Goal: Navigation & Orientation: Find specific page/section

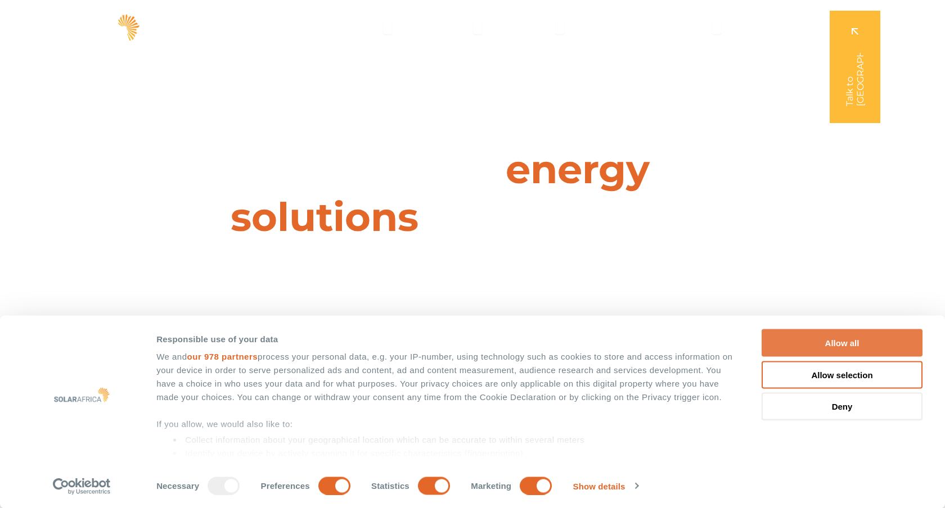
click at [846, 338] on button "Allow all" at bounding box center [841, 343] width 161 height 28
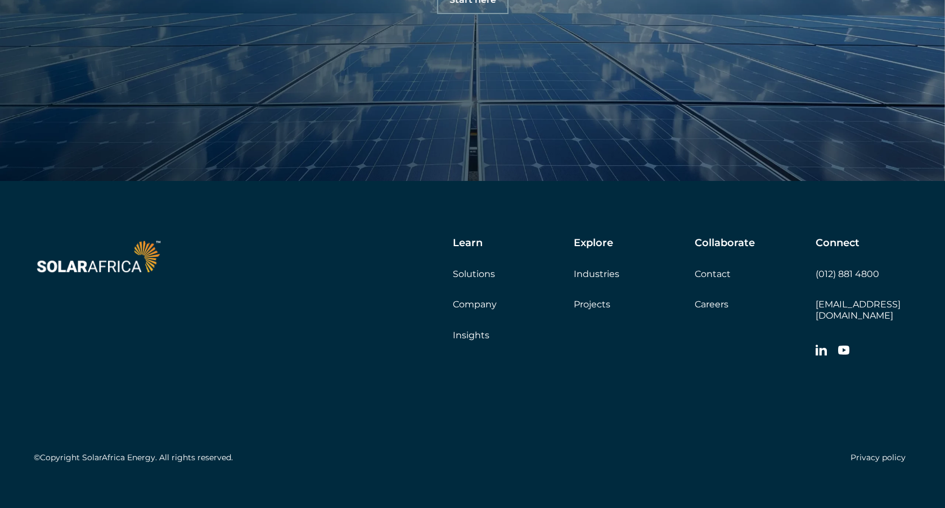
scroll to position [3948, 0]
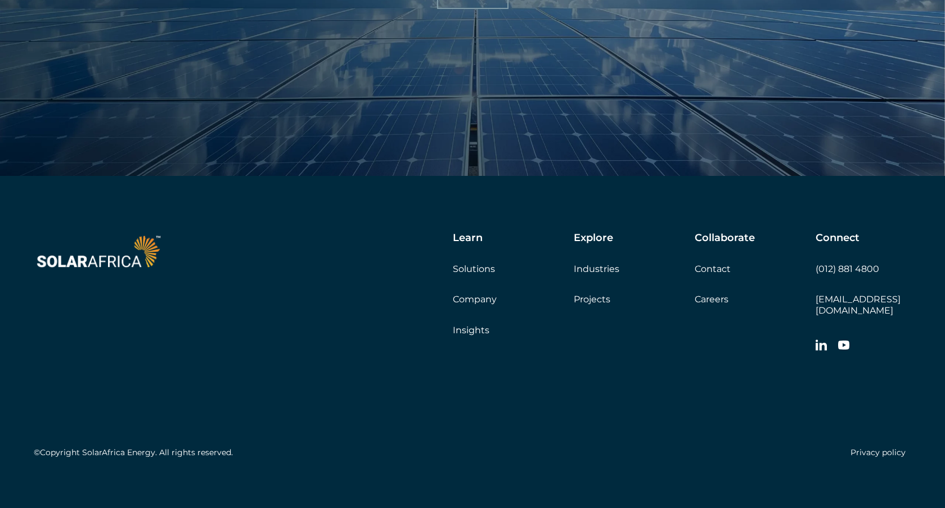
click at [478, 297] on link "Company" at bounding box center [475, 299] width 44 height 11
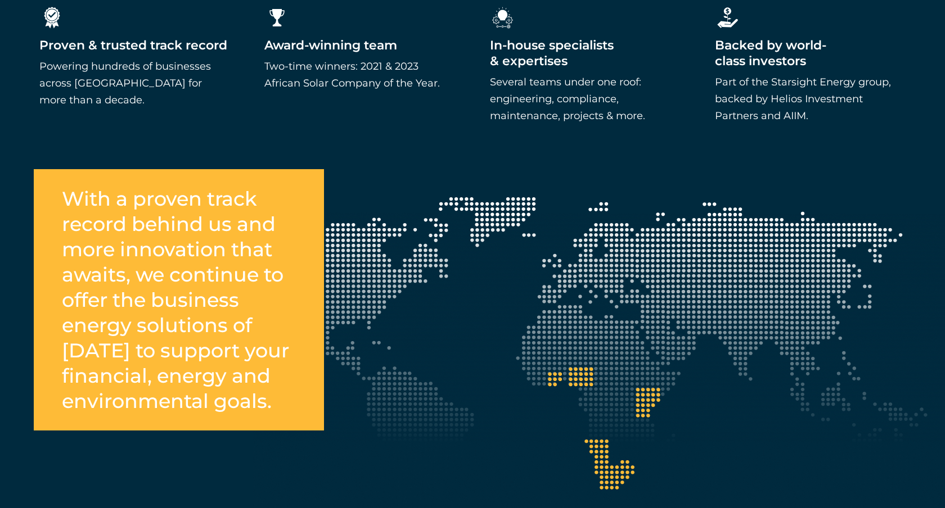
scroll to position [1913, 0]
